Goal: Information Seeking & Learning: Find specific fact

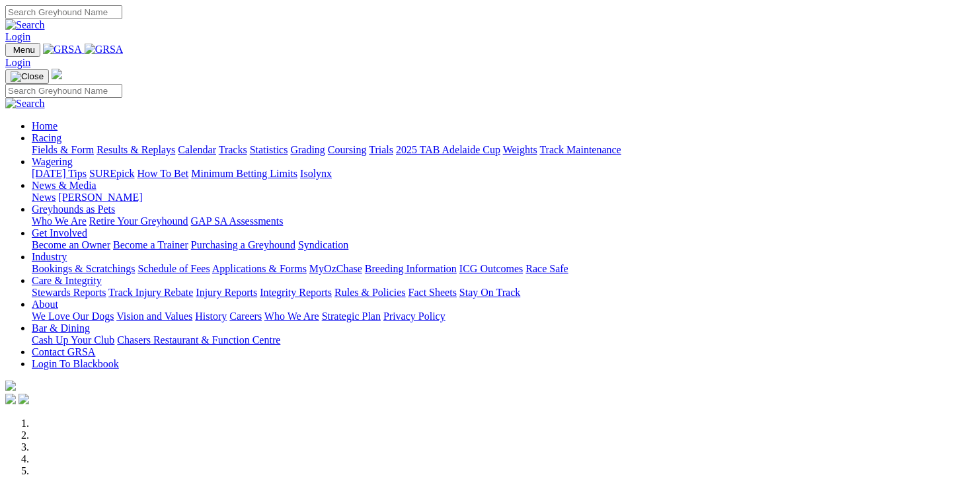
click at [122, 15] on input "Search" at bounding box center [63, 12] width 117 height 14
type input "mr ,worldwide"
click at [45, 19] on img at bounding box center [25, 25] width 40 height 12
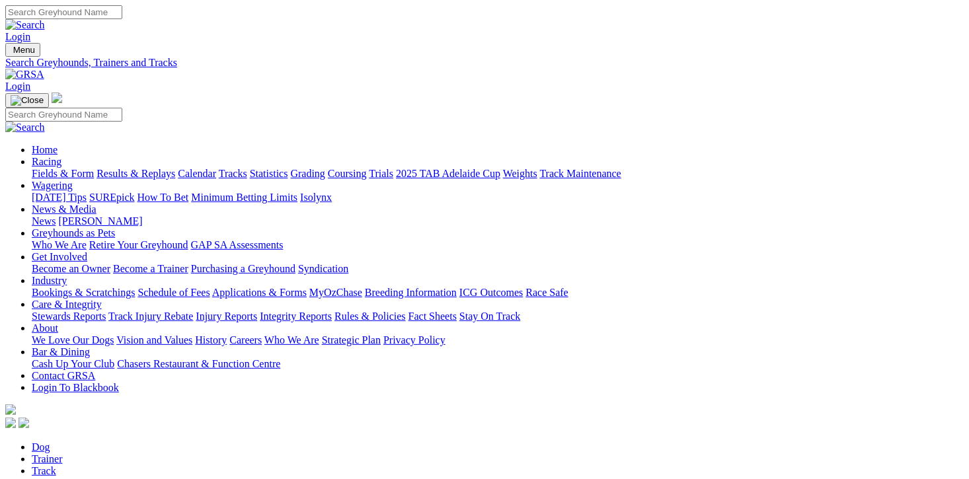
type input "Mr.worldwide"
click at [63, 454] on link "Trainer" at bounding box center [47, 459] width 31 height 11
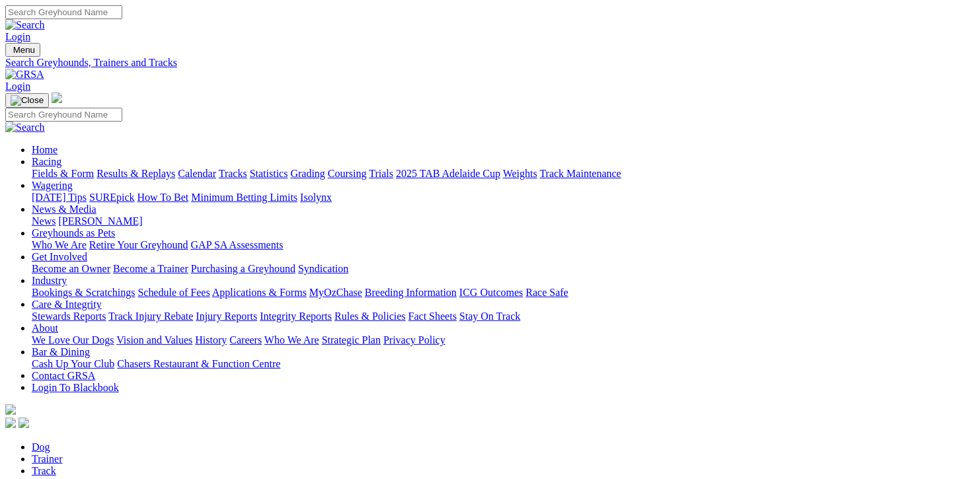
type input "m"
type input "MR.WORLDWIDE"
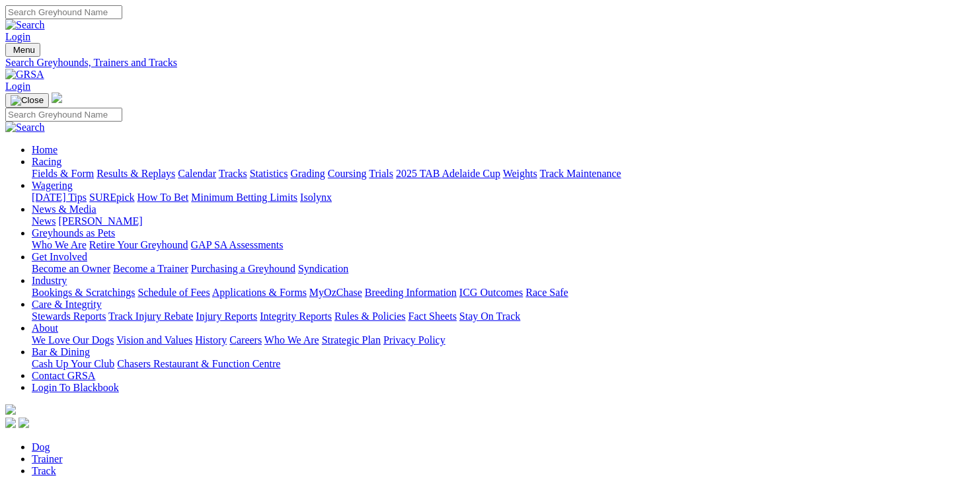
click at [50, 442] on link "Dog" at bounding box center [41, 447] width 19 height 11
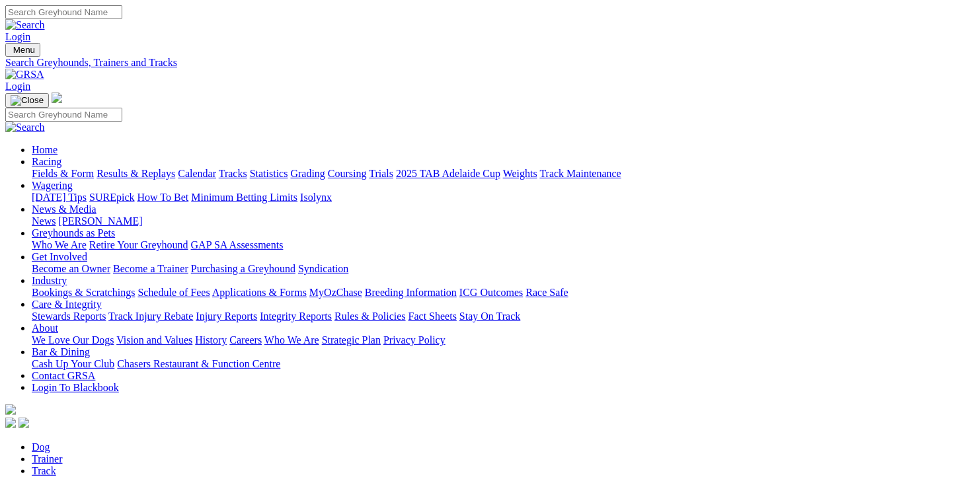
type input "M"
type input "m"
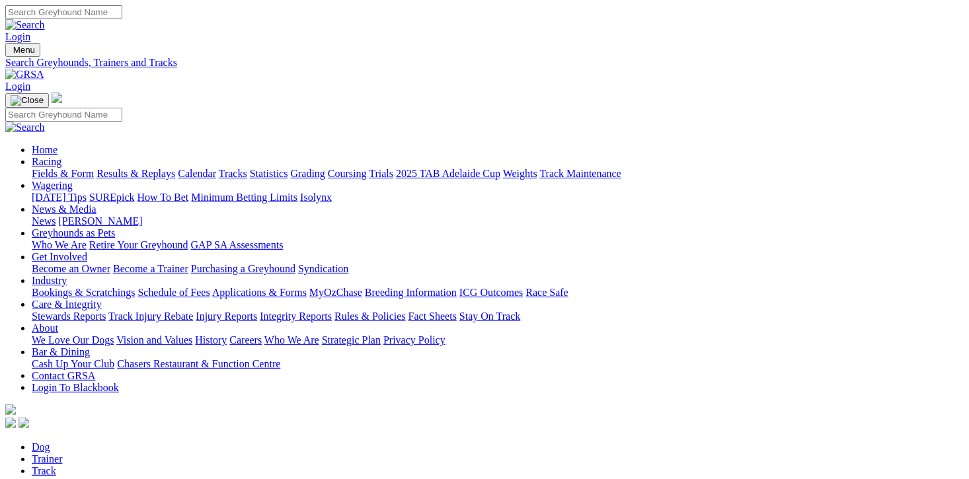
type input "MR.. WORLDWIDE."
click at [122, 11] on input "Search" at bounding box center [63, 12] width 117 height 14
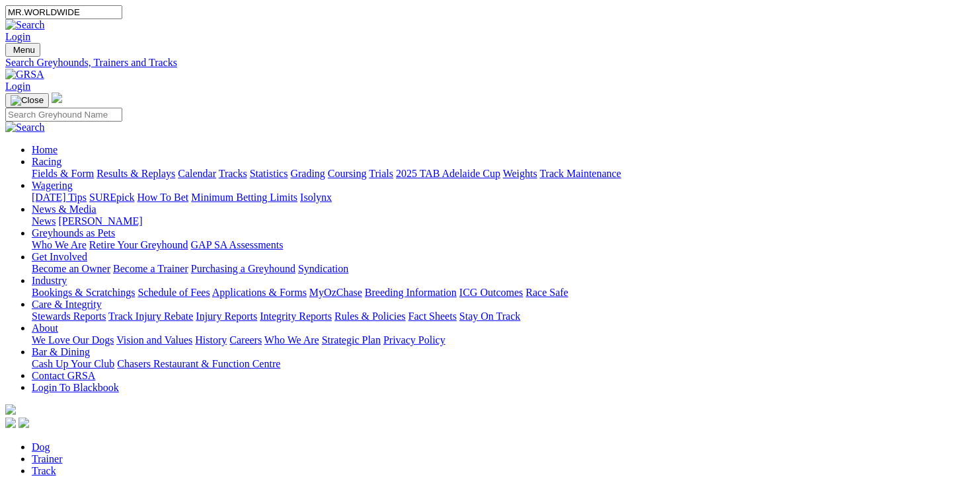
type input "MR.WORLDWIDE"
click at [30, 31] on link "Login" at bounding box center [17, 36] width 25 height 11
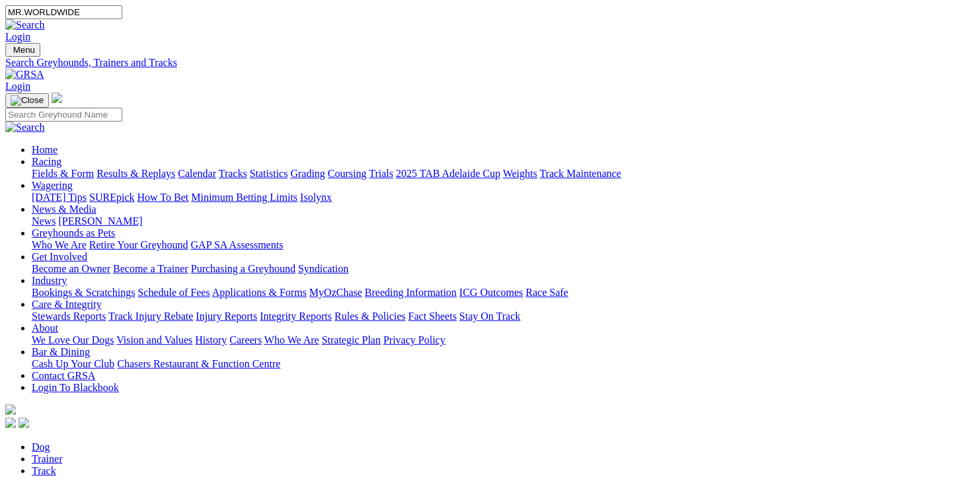
click at [30, 31] on link "Login" at bounding box center [17, 36] width 25 height 11
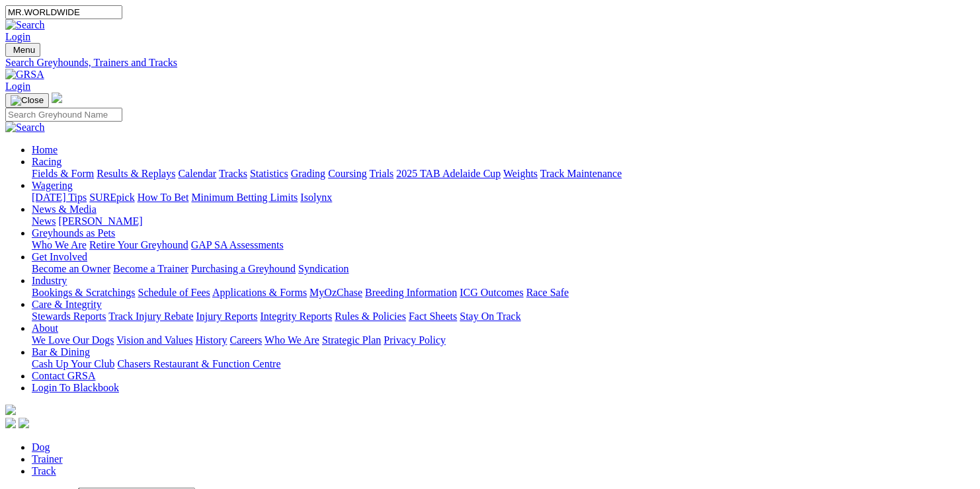
type input "johnpizanis26@gmail.com"
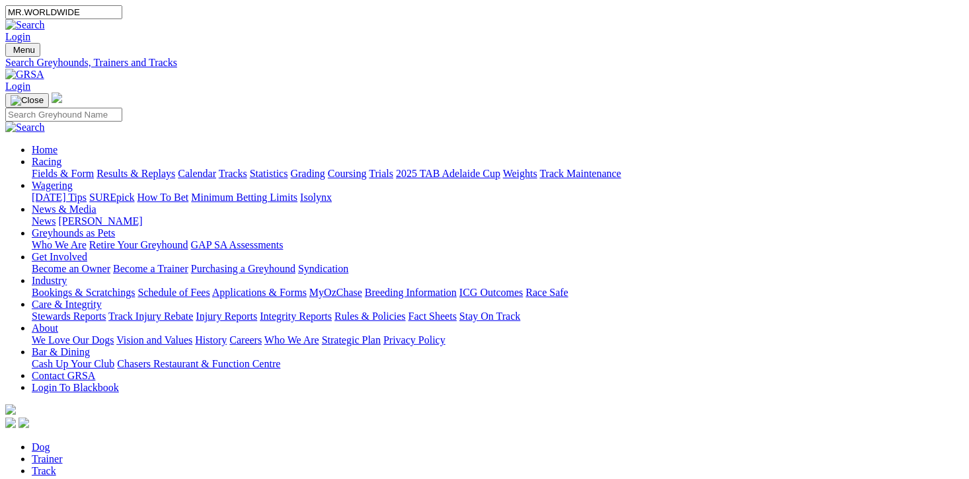
click at [45, 19] on img at bounding box center [25, 25] width 40 height 12
click at [158, 168] on link "Results & Replays" at bounding box center [136, 173] width 79 height 11
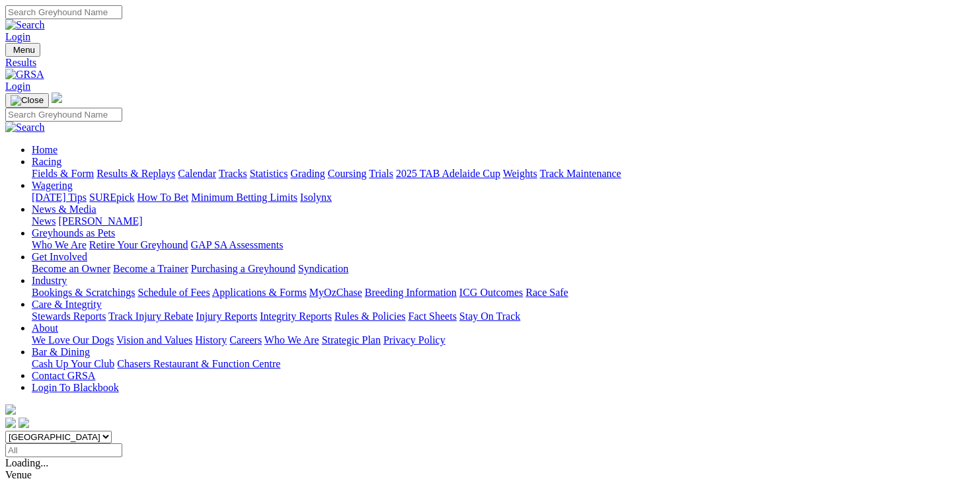
click at [122, 444] on input "Select date" at bounding box center [63, 451] width 117 height 14
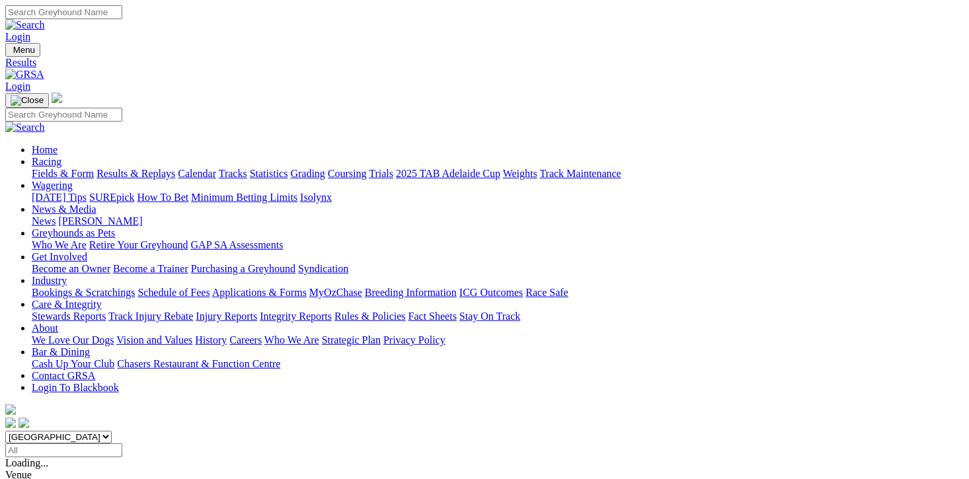
type input "Thursday, 21 Jun 2018"
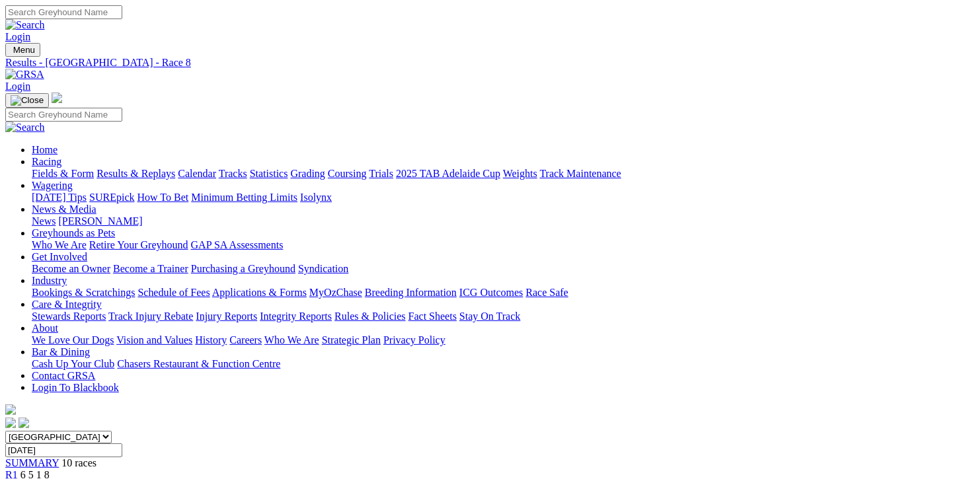
click at [50, 479] on span "8 7 1 2" at bounding box center [34, 486] width 29 height 11
click at [18, 469] on link "R1" at bounding box center [11, 474] width 13 height 11
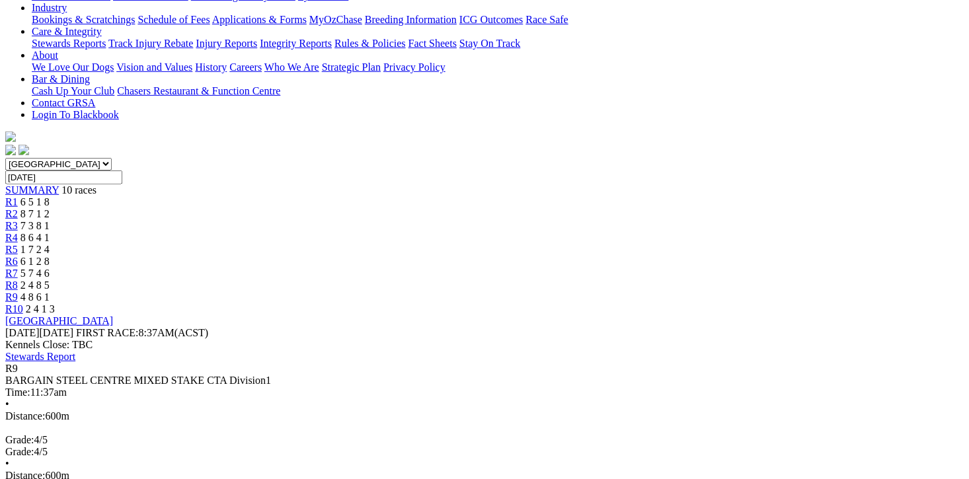
scroll to position [282, 0]
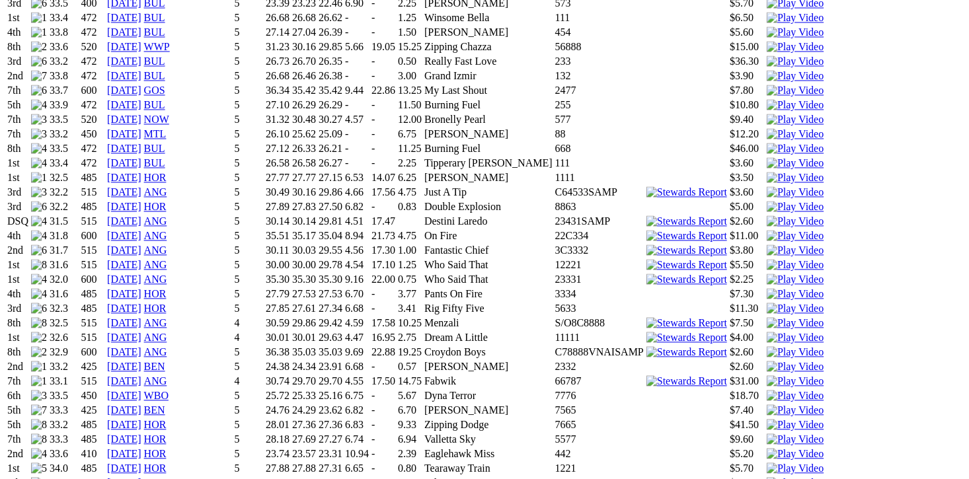
scroll to position [1154, 0]
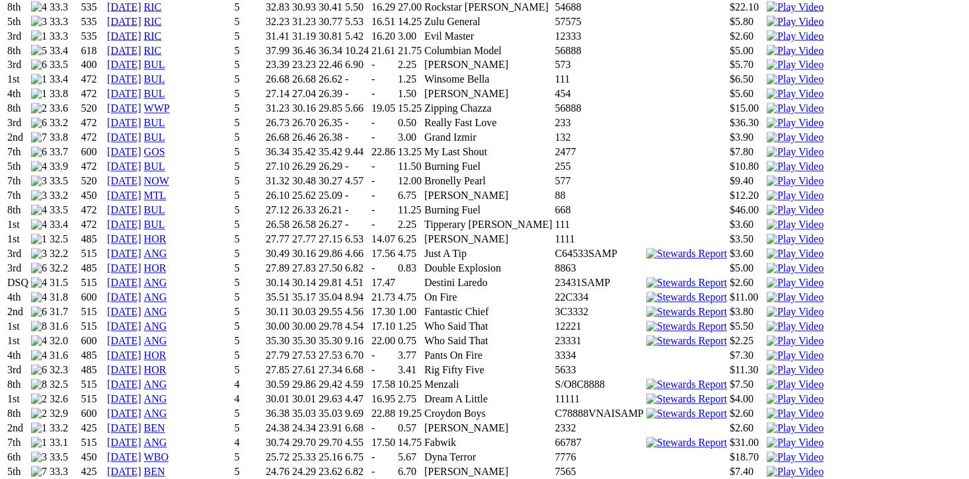
click at [767, 394] on img at bounding box center [795, 400] width 57 height 12
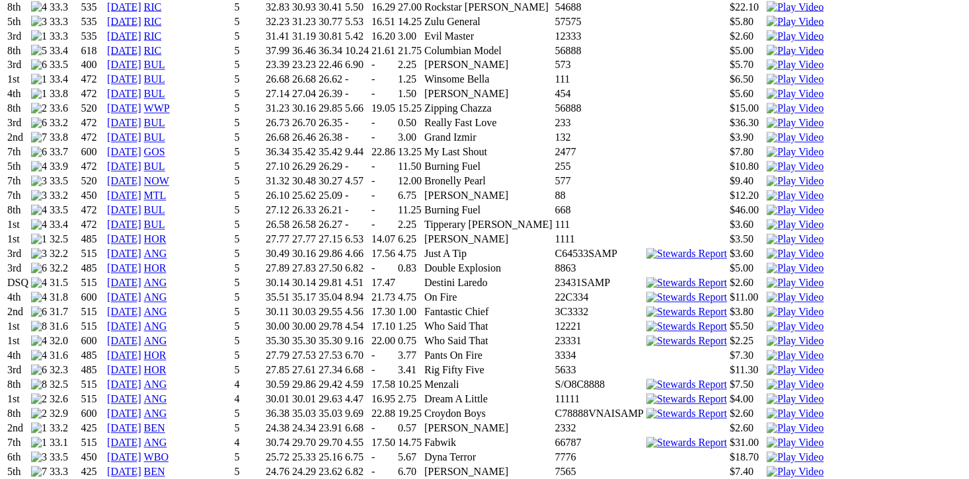
click at [767, 336] on img at bounding box center [795, 342] width 57 height 12
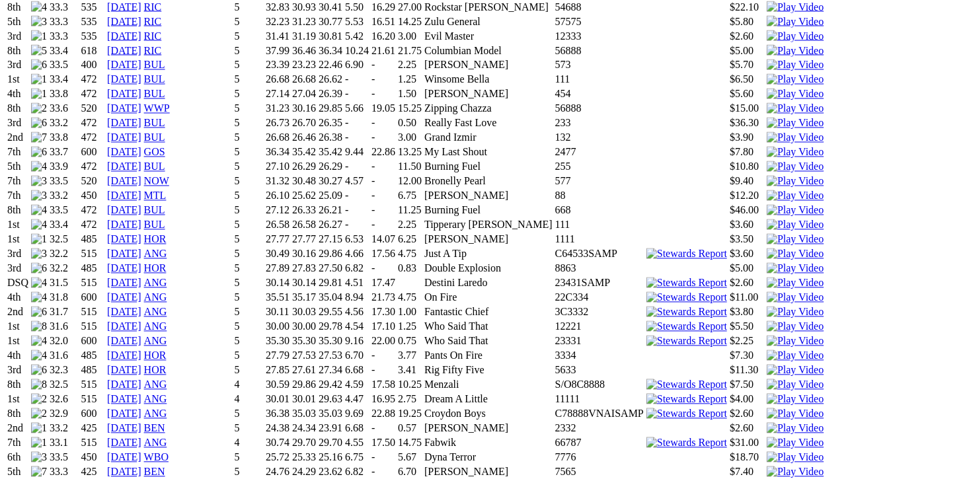
click at [767, 321] on img at bounding box center [795, 327] width 57 height 12
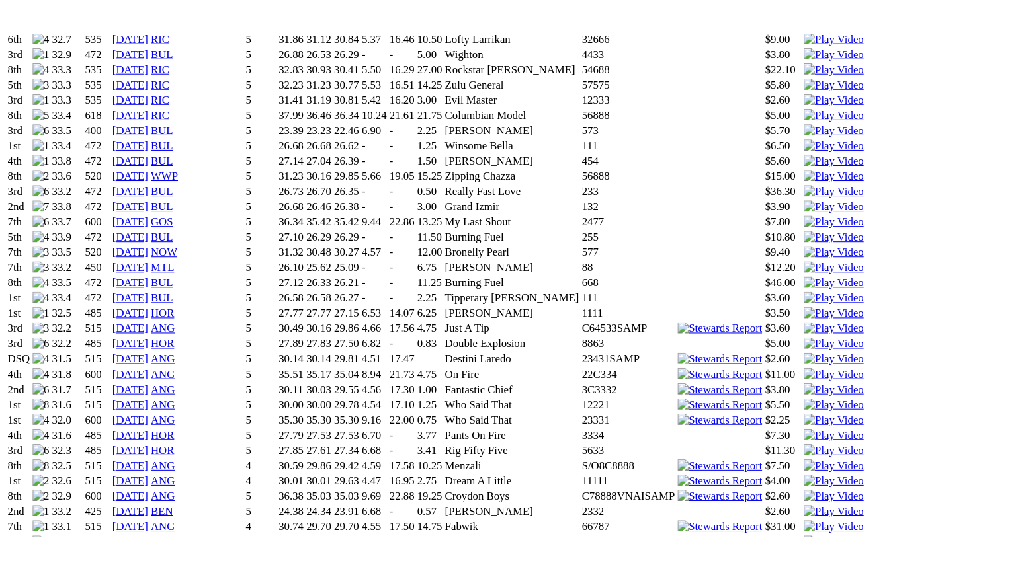
scroll to position [1022, 0]
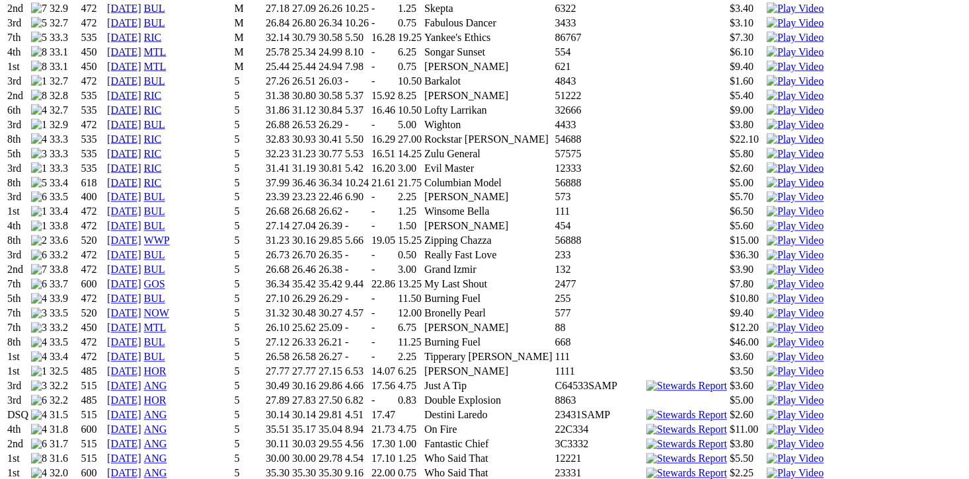
click at [767, 410] on img at bounding box center [795, 416] width 57 height 12
